Goal: Information Seeking & Learning: Check status

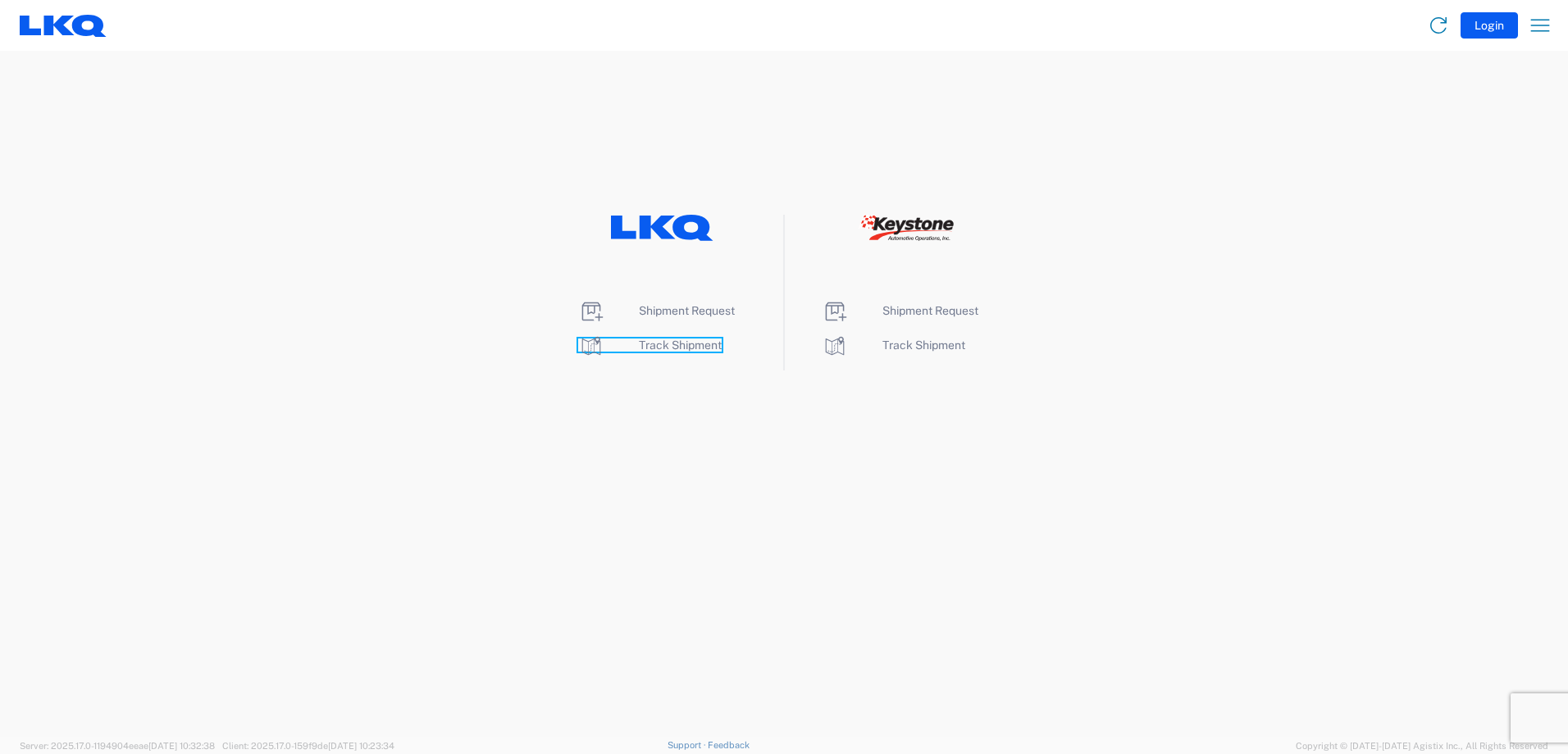
click at [670, 347] on span "Track Shipment" at bounding box center [680, 344] width 83 height 13
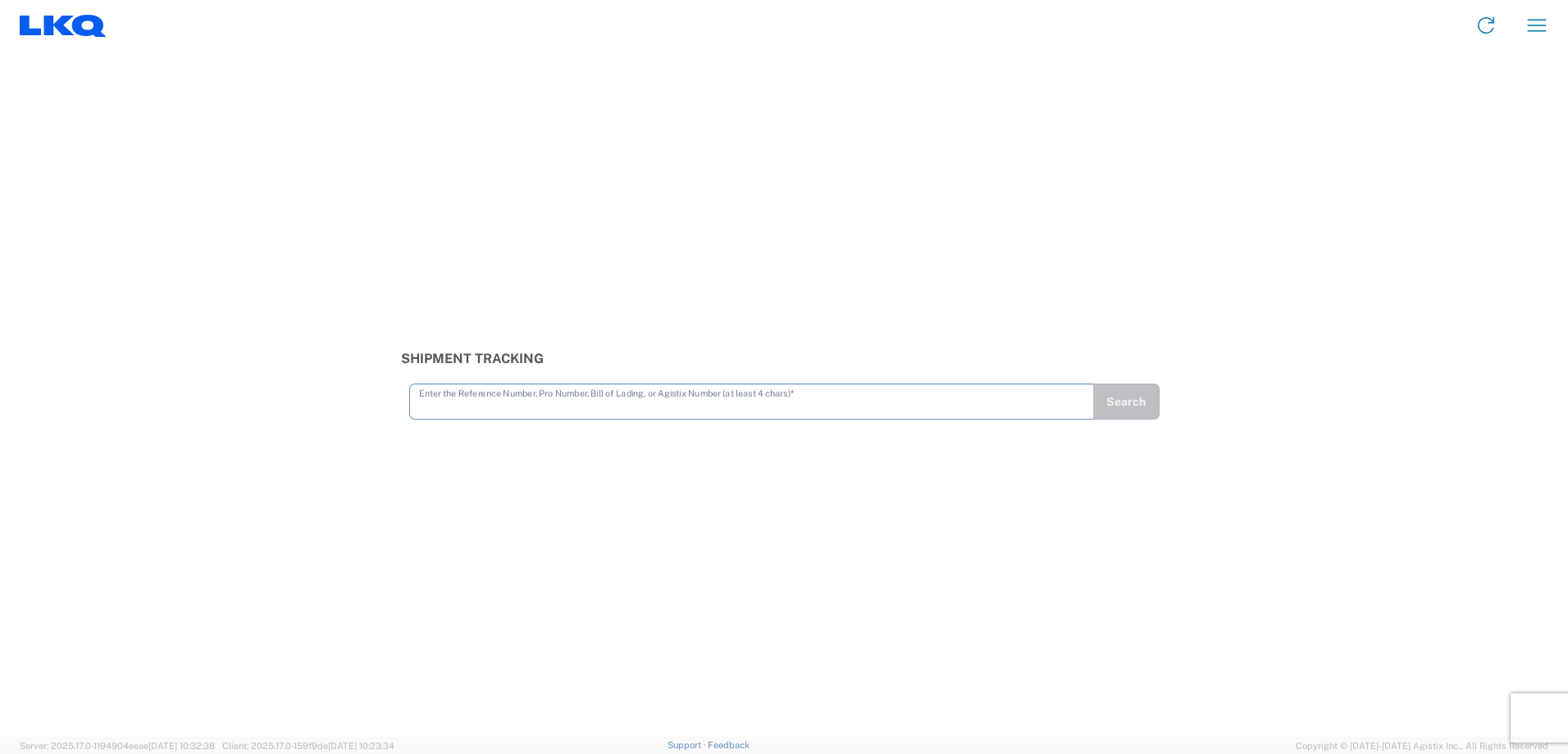
click at [586, 395] on input "text" at bounding box center [752, 400] width 665 height 29
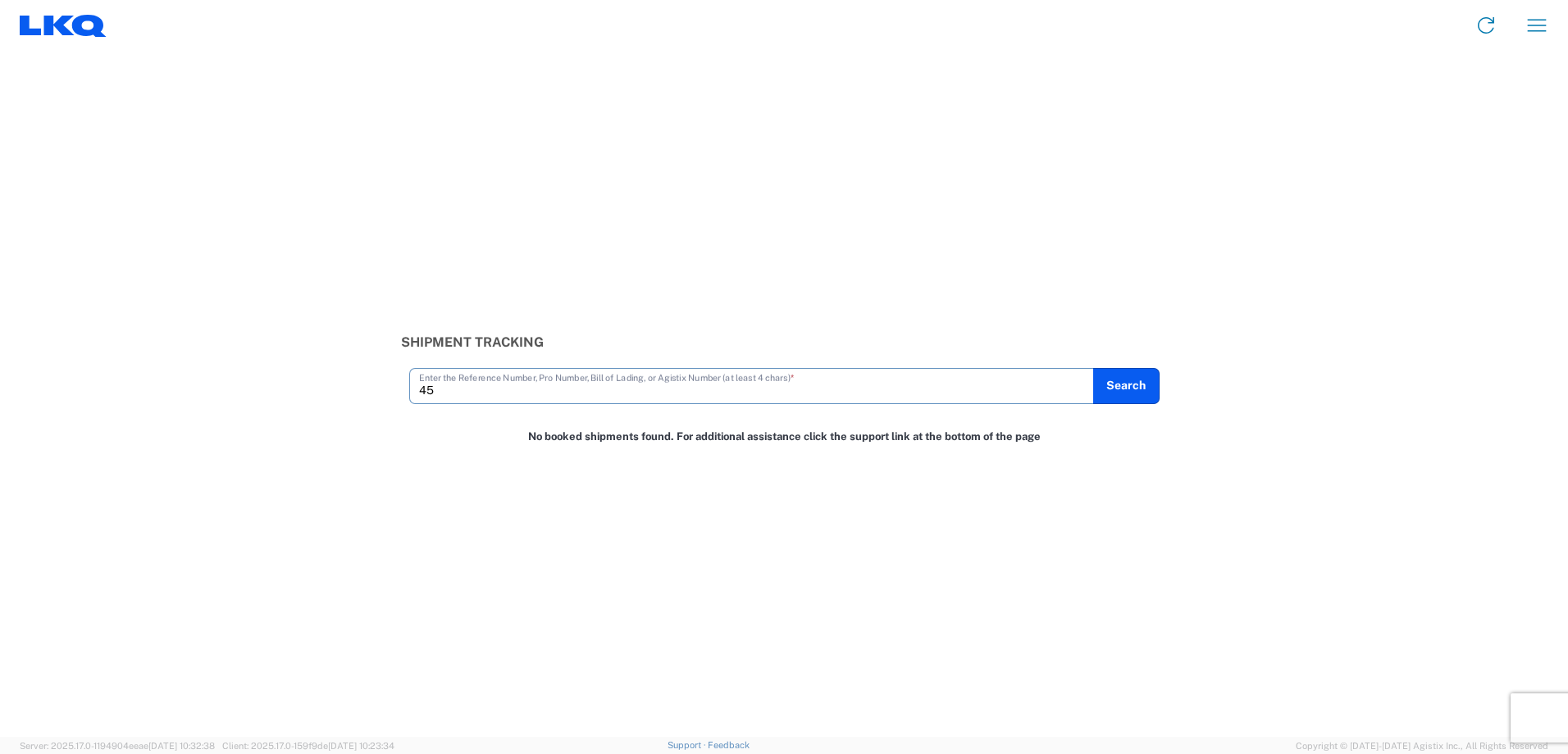
type input "4"
type input "56454422"
click at [1143, 386] on button "Search" at bounding box center [1126, 385] width 67 height 36
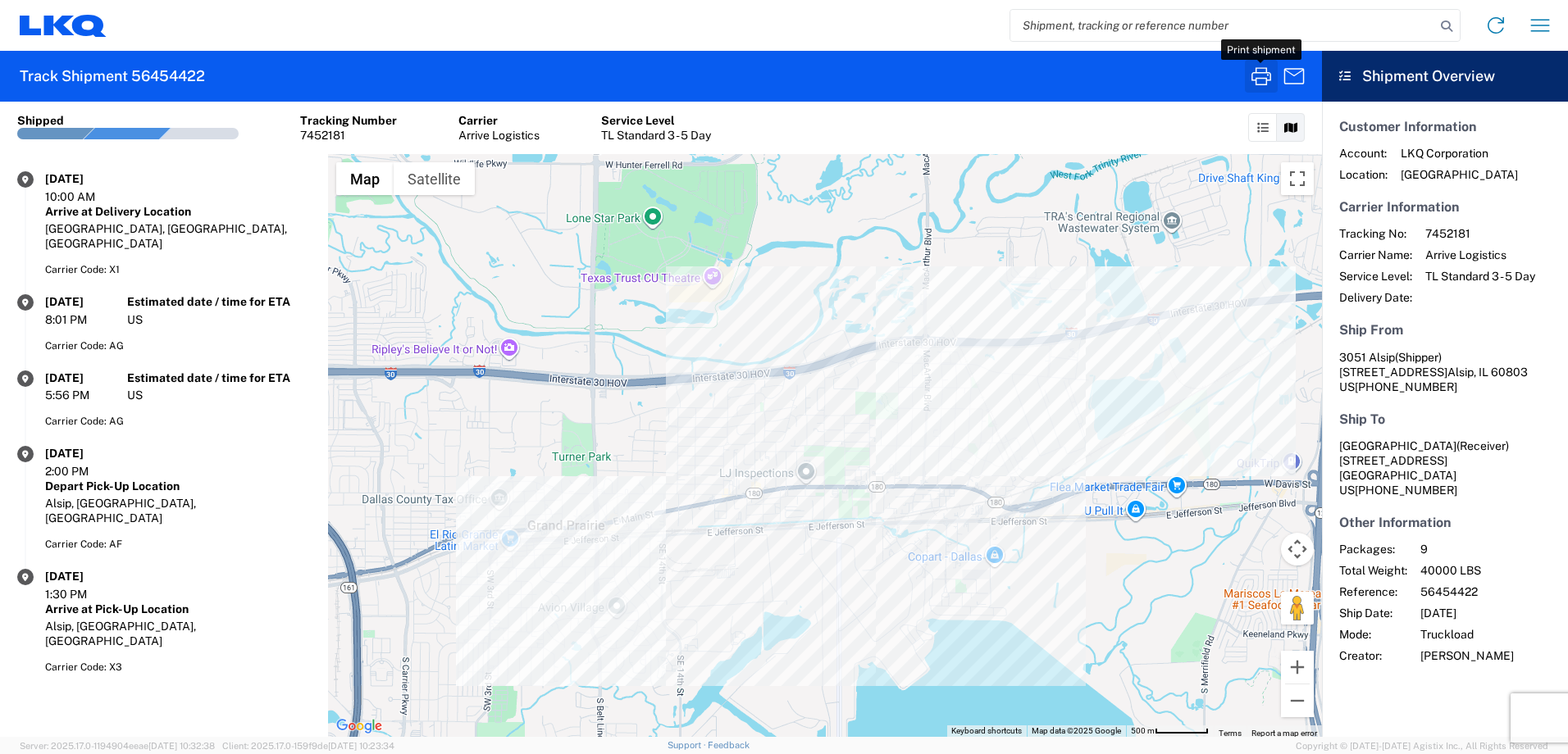
click at [1259, 74] on icon "button" at bounding box center [1261, 76] width 26 height 26
